Goal: Contribute content: Contribute content

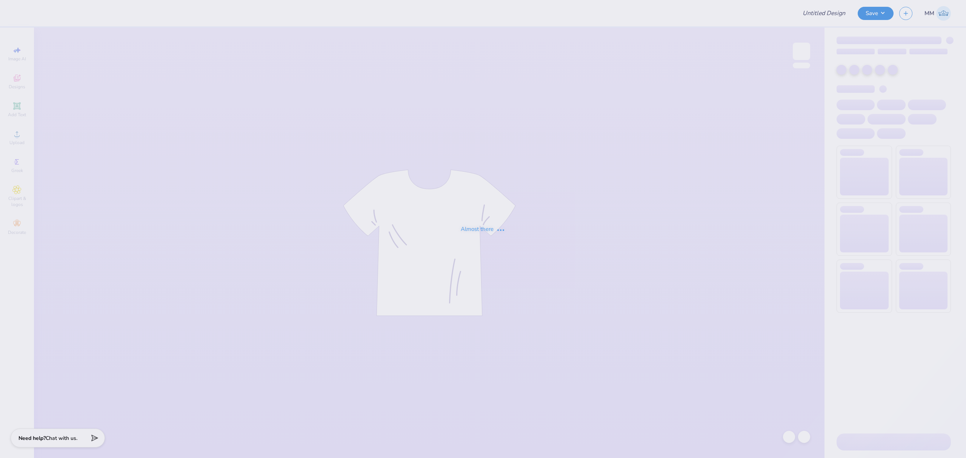
type input "Chi Psi Merch"
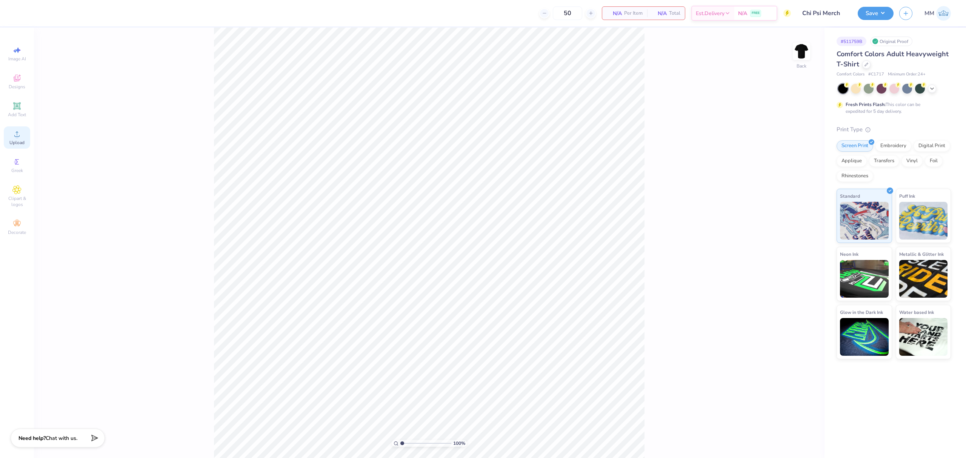
click at [11, 133] on div "Upload" at bounding box center [17, 137] width 26 height 22
click at [9, 135] on div "Upload" at bounding box center [17, 137] width 26 height 22
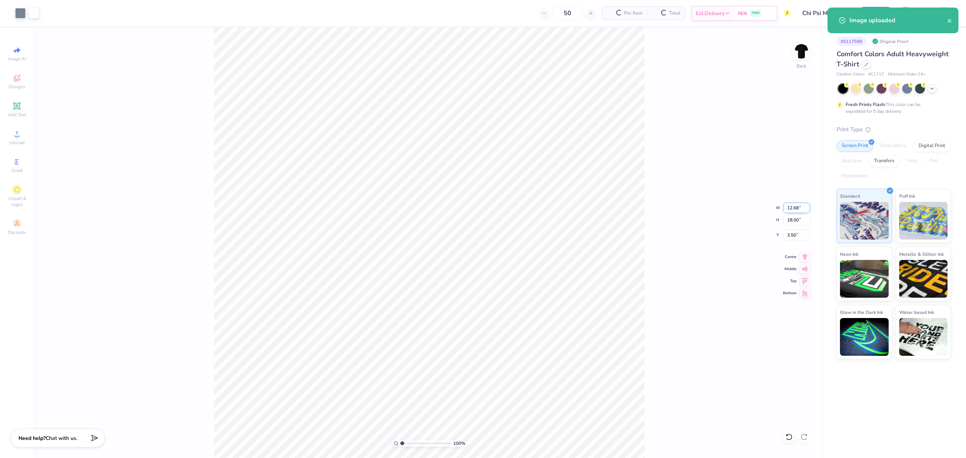
click at [791, 210] on input "12.68" at bounding box center [796, 208] width 27 height 11
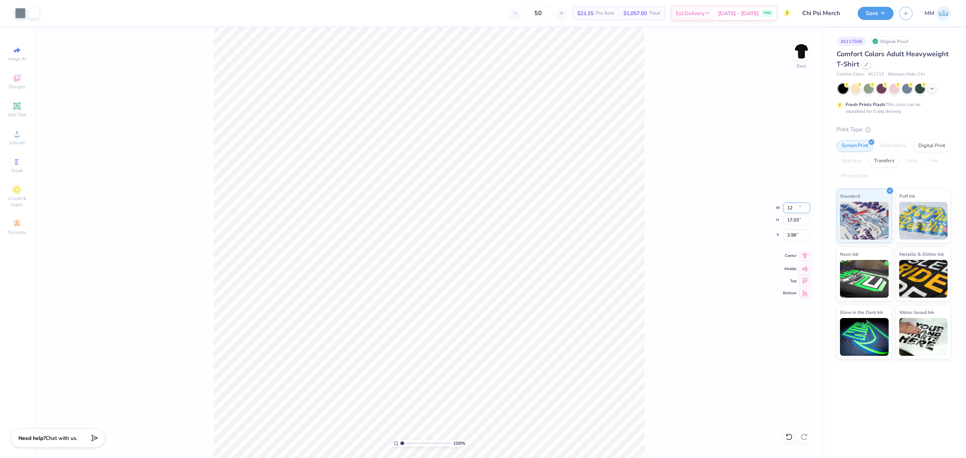
type input "12.00"
type input "17.03"
type input "3.98"
click at [797, 224] on input "17.03" at bounding box center [796, 220] width 27 height 11
type input "15"
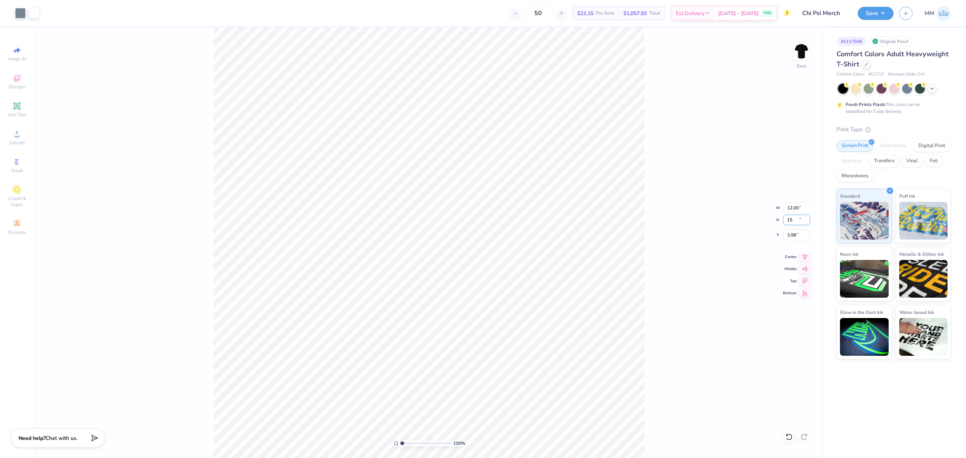
type input "10.57"
type input "15.00"
click at [784, 231] on input "5.00" at bounding box center [796, 235] width 27 height 11
type input "3.00"
click at [791, 212] on input "10.57" at bounding box center [796, 208] width 27 height 11
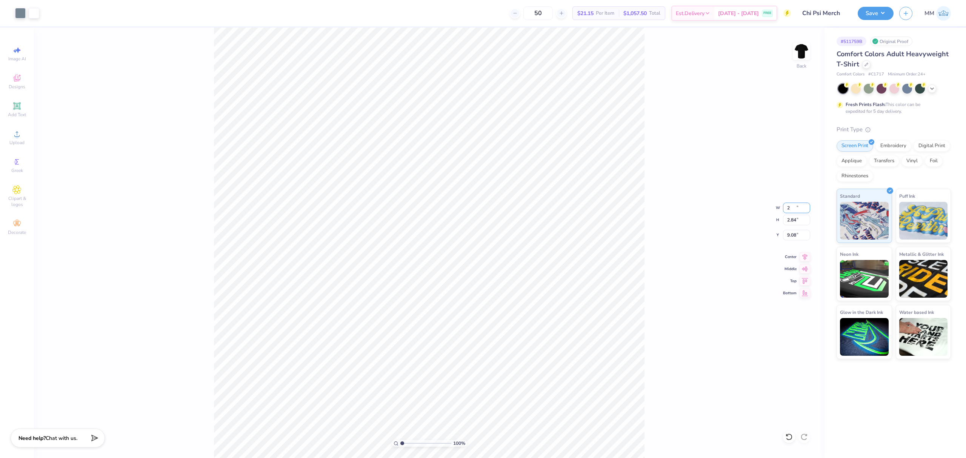
type input "2.00"
type input "2.84"
type input "9.08"
click at [785, 438] on icon at bounding box center [789, 437] width 8 height 8
type input "10.57"
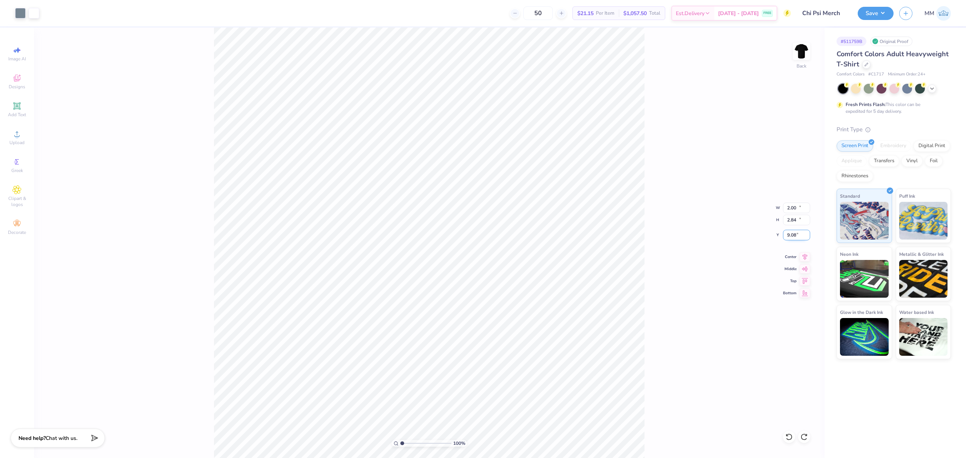
type input "15.00"
click at [790, 233] on input "3.00" at bounding box center [796, 235] width 27 height 11
type input "2.00"
type input "1"
click at [400, 444] on input "range" at bounding box center [425, 443] width 51 height 7
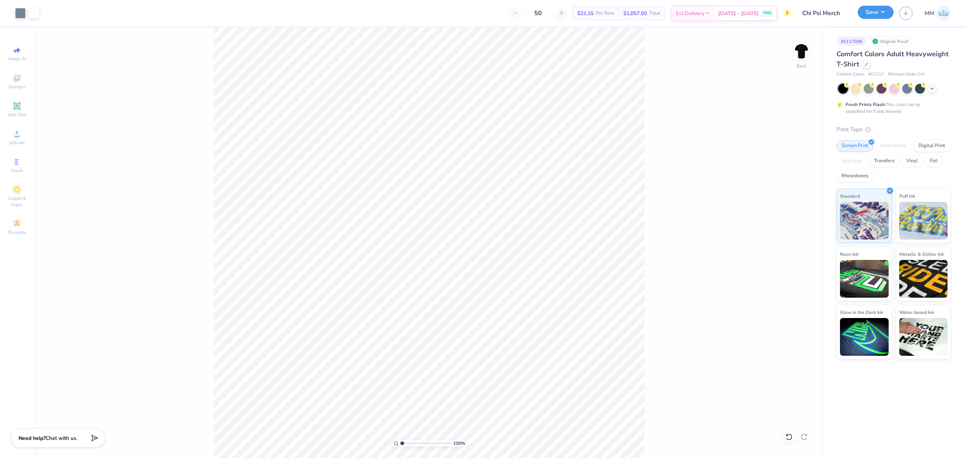
click at [874, 11] on button "Save" at bounding box center [875, 12] width 36 height 13
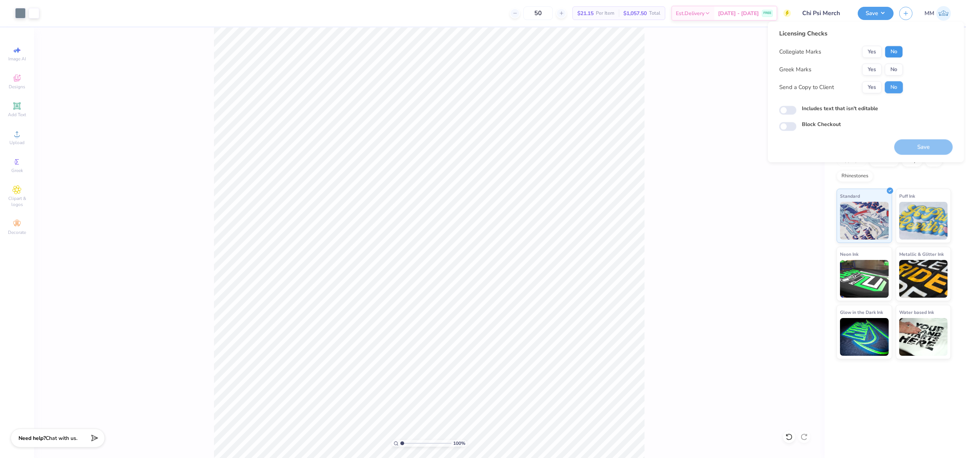
click at [895, 52] on button "No" at bounding box center [894, 52] width 18 height 12
click at [875, 70] on button "Yes" at bounding box center [872, 69] width 20 height 12
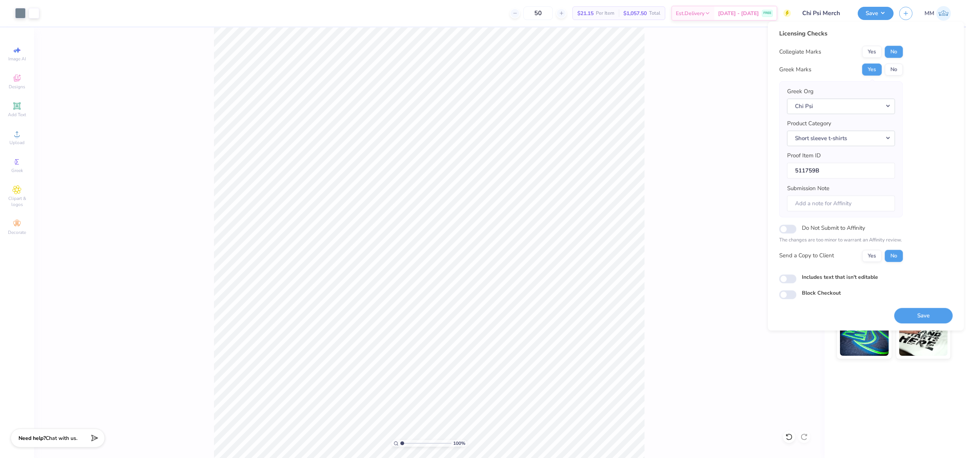
click at [802, 279] on label "Includes text that isn't editable" at bounding box center [840, 277] width 76 height 8
click at [796, 279] on input "Includes text that isn't editable" at bounding box center [787, 278] width 17 height 9
checkbox input "true"
click at [909, 312] on button "Save" at bounding box center [923, 315] width 58 height 15
